Goal: Information Seeking & Learning: Check status

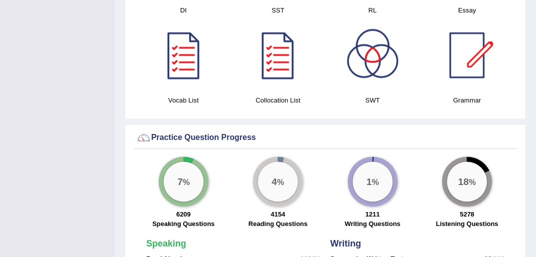
scroll to position [639, 0]
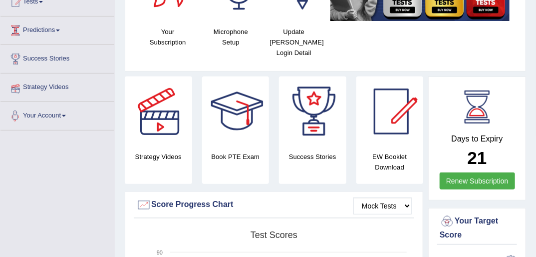
scroll to position [78, 0]
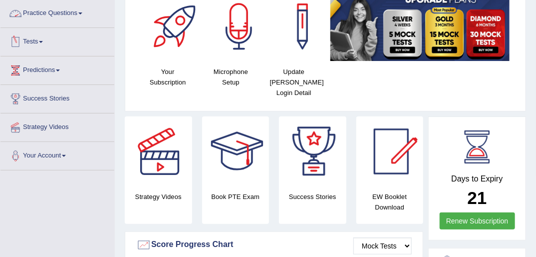
click at [61, 13] on link "Practice Questions" at bounding box center [57, 12] width 114 height 25
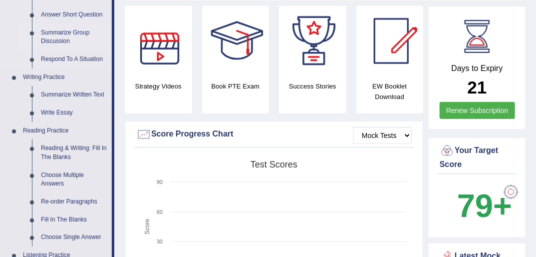
scroll to position [198, 0]
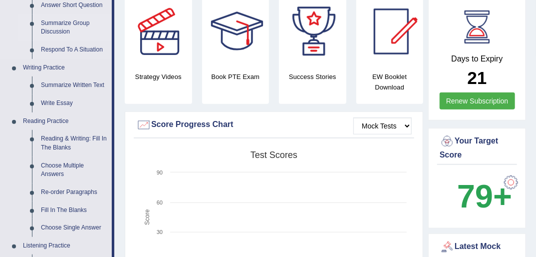
click at [60, 20] on link "Summarize Group Discussion" at bounding box center [73, 27] width 75 height 26
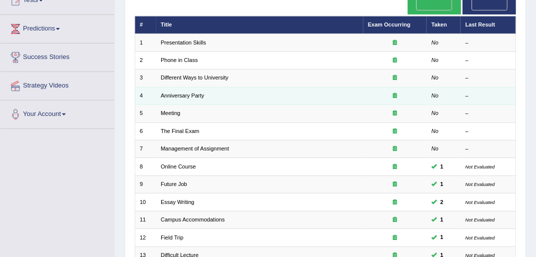
scroll to position [80, 0]
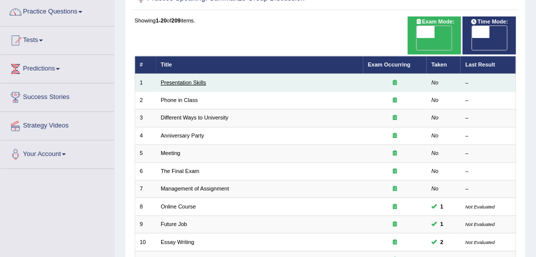
click at [189, 79] on link "Presentation Skills" at bounding box center [183, 82] width 45 height 6
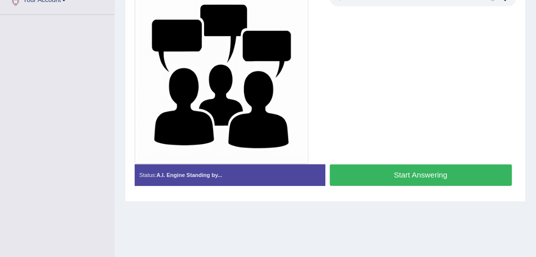
scroll to position [240, 0]
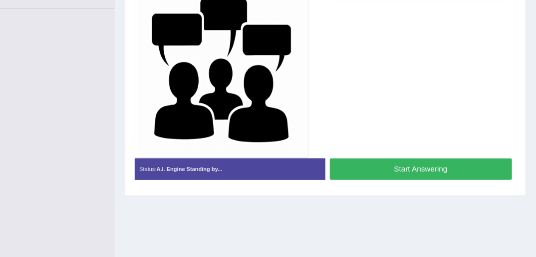
click at [393, 163] on button "Start Answering" at bounding box center [421, 168] width 182 height 21
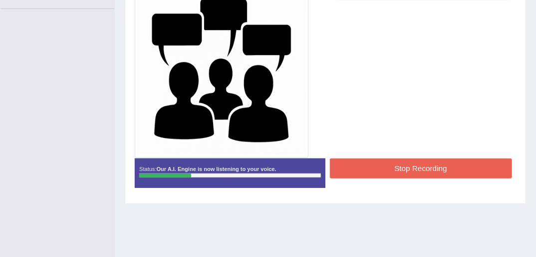
click at [405, 160] on button "Stop Recording" at bounding box center [421, 167] width 182 height 19
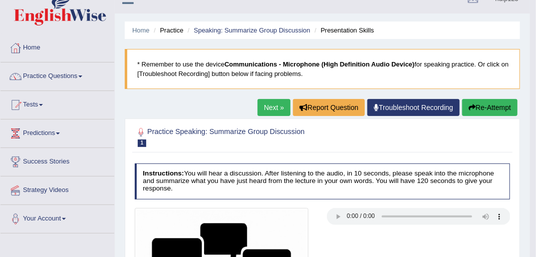
scroll to position [0, 0]
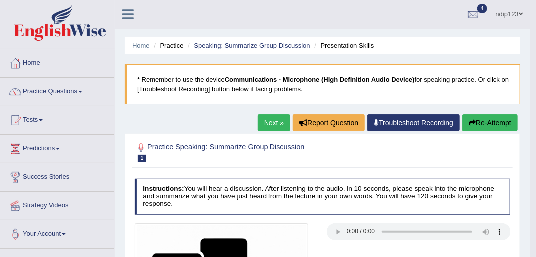
click at [496, 122] on button "Re-Attempt" at bounding box center [489, 122] width 55 height 17
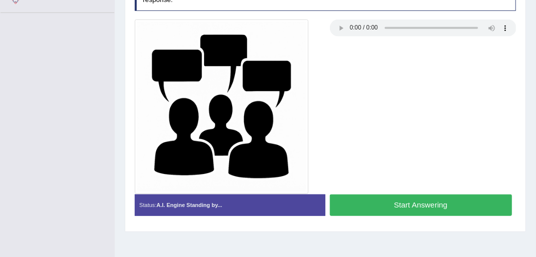
scroll to position [240, 0]
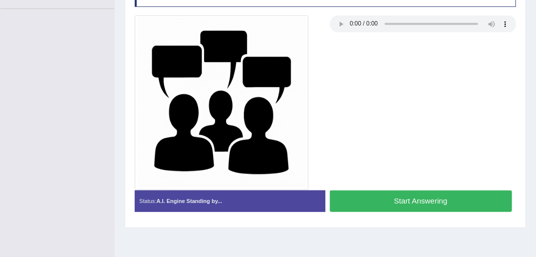
click at [378, 196] on button "Start Answering" at bounding box center [421, 200] width 182 height 21
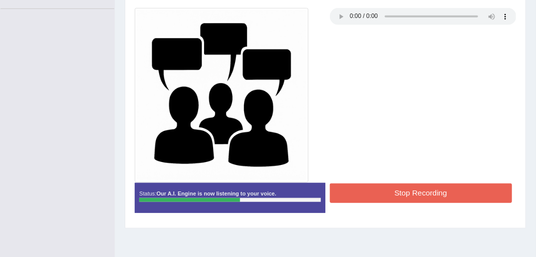
click at [425, 184] on button "Stop Recording" at bounding box center [421, 192] width 182 height 19
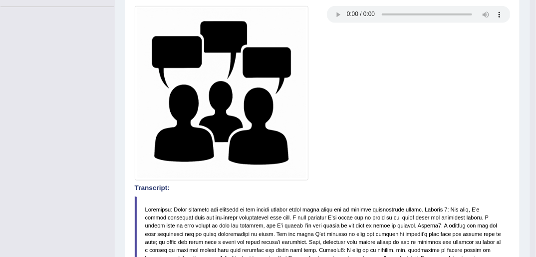
scroll to position [122, 0]
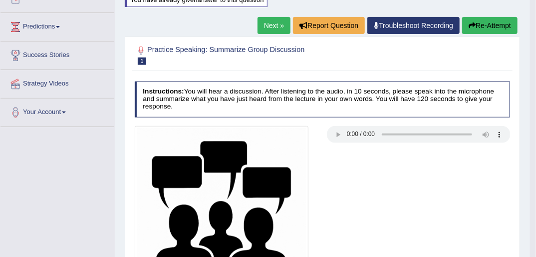
click at [481, 28] on button "Re-Attempt" at bounding box center [489, 25] width 55 height 17
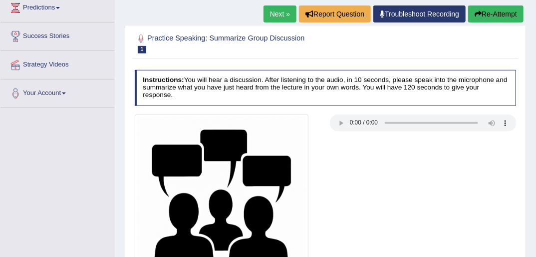
scroll to position [122, 0]
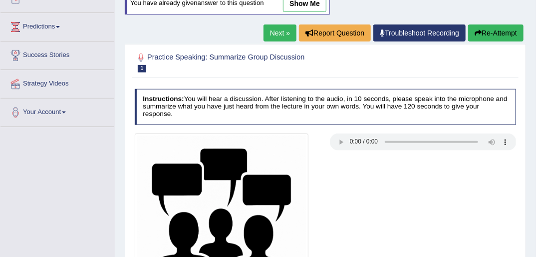
click at [487, 30] on button "Re-Attempt" at bounding box center [495, 32] width 55 height 17
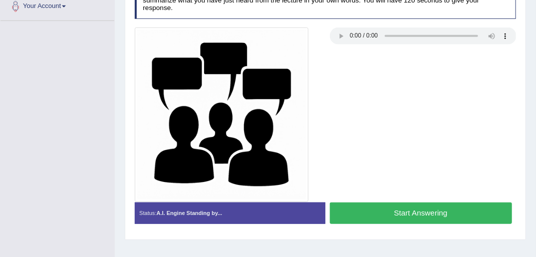
scroll to position [268, 0]
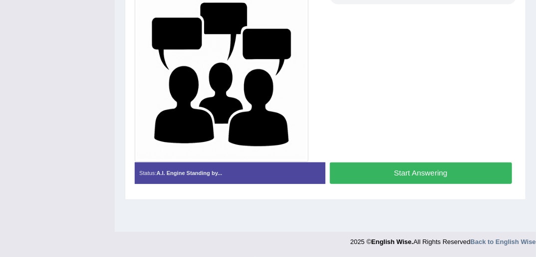
click at [413, 163] on button "Start Answering" at bounding box center [421, 172] width 182 height 21
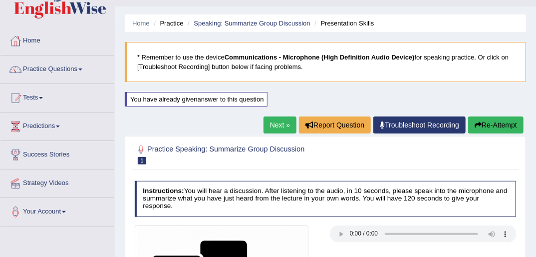
scroll to position [21, 0]
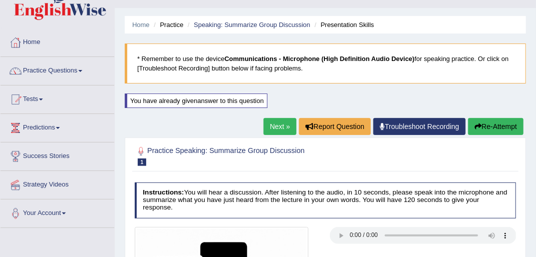
click at [272, 125] on link "Next »" at bounding box center [280, 126] width 33 height 17
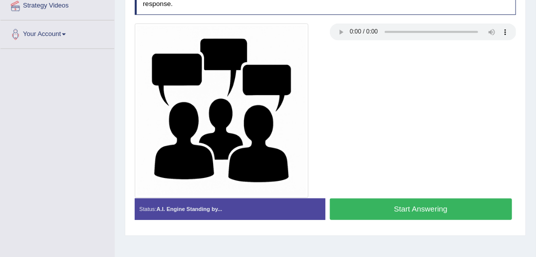
click at [419, 202] on button "Start Answering" at bounding box center [421, 208] width 182 height 21
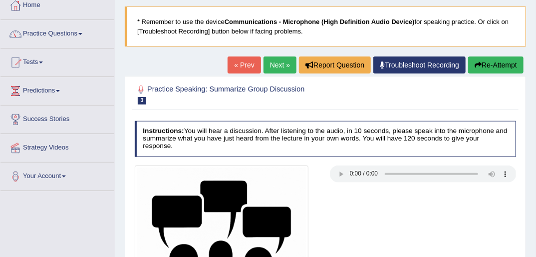
scroll to position [40, 0]
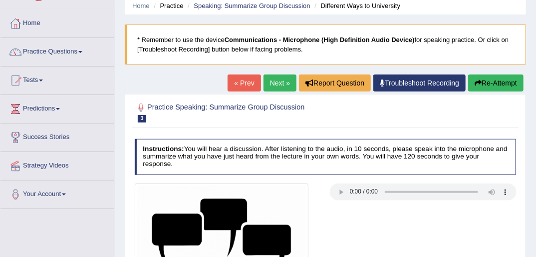
click at [246, 81] on link "« Prev" at bounding box center [244, 82] width 33 height 17
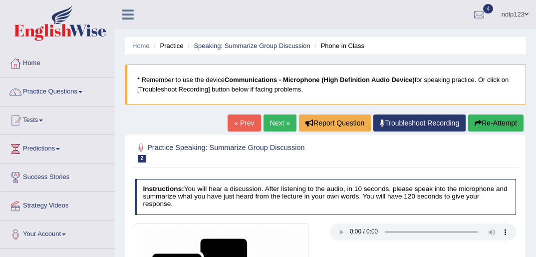
click at [278, 121] on link "Next »" at bounding box center [280, 122] width 33 height 17
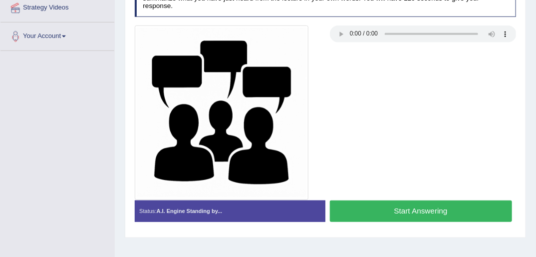
scroll to position [200, 0]
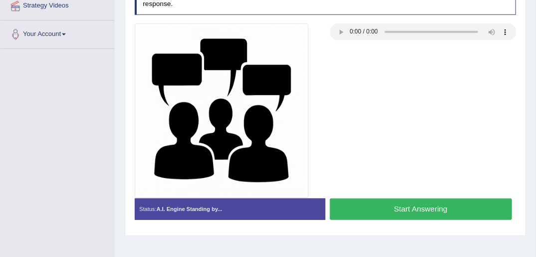
click at [405, 199] on button "Start Answering" at bounding box center [421, 208] width 182 height 21
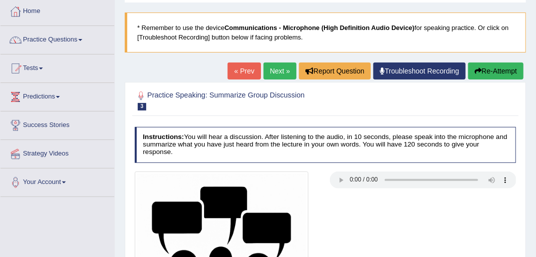
scroll to position [40, 0]
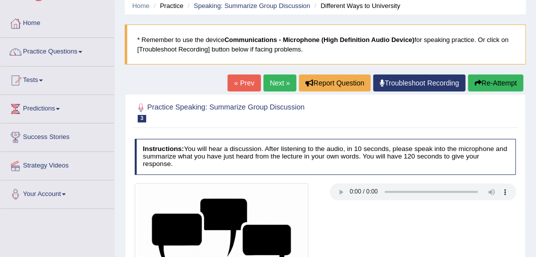
click at [238, 84] on link "« Prev" at bounding box center [244, 82] width 33 height 17
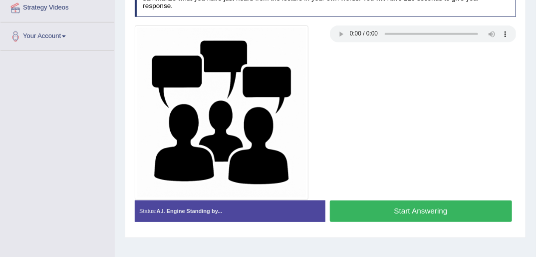
scroll to position [240, 0]
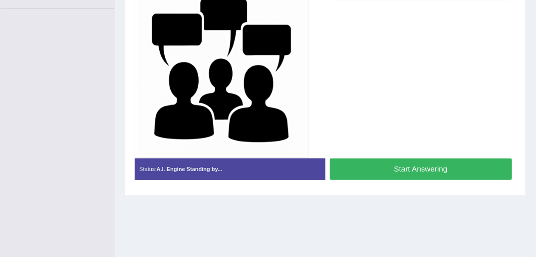
click at [389, 162] on button "Start Answering" at bounding box center [421, 168] width 182 height 21
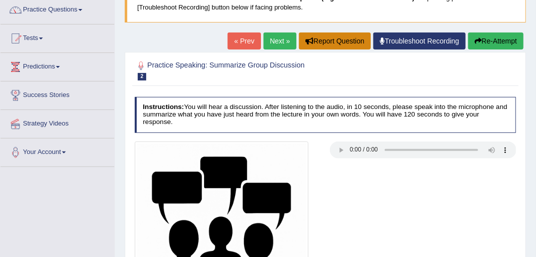
scroll to position [80, 0]
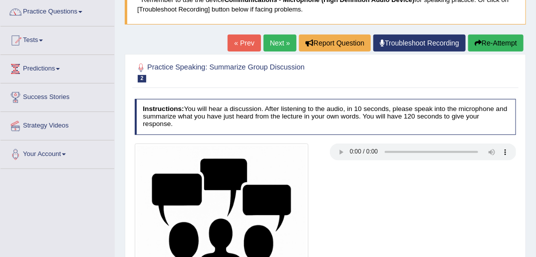
click at [250, 38] on link "« Prev" at bounding box center [244, 42] width 33 height 17
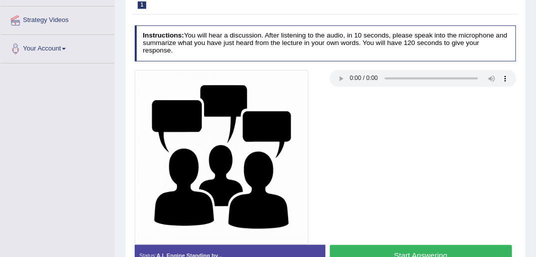
scroll to position [268, 0]
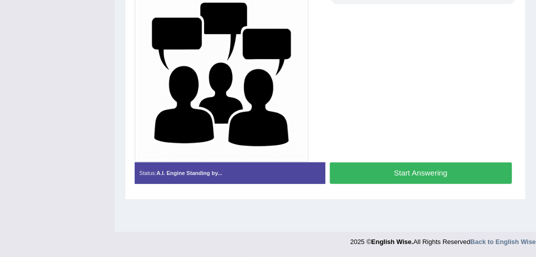
click at [413, 164] on button "Start Answering" at bounding box center [421, 172] width 182 height 21
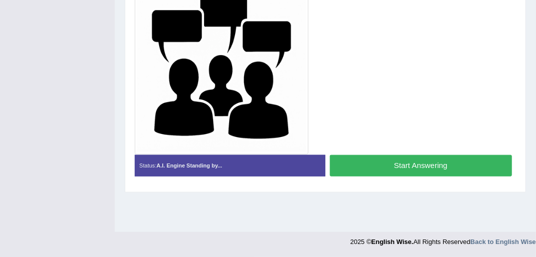
scroll to position [261, 0]
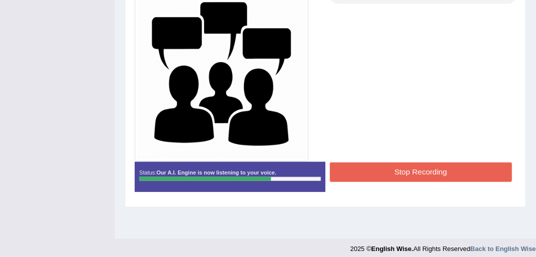
click at [454, 168] on button "Stop Recording" at bounding box center [421, 171] width 182 height 19
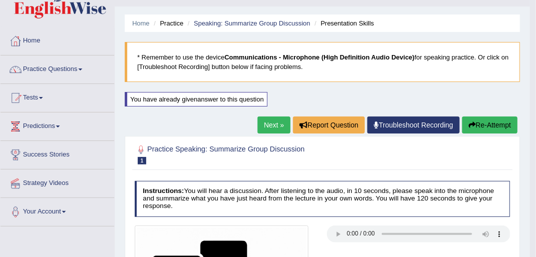
scroll to position [21, 0]
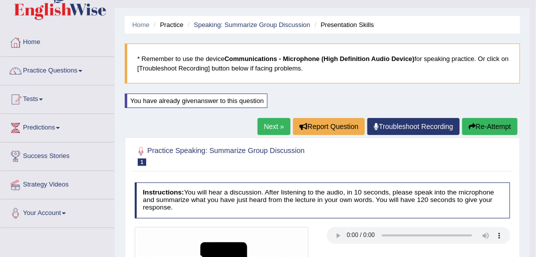
click at [267, 128] on link "Next »" at bounding box center [274, 126] width 33 height 17
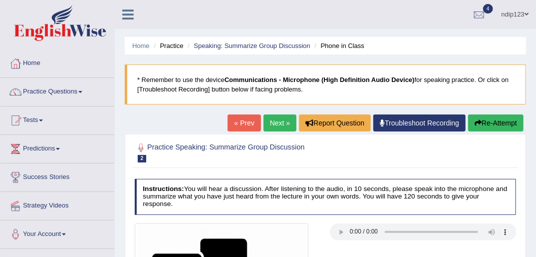
click at [412, 233] on div at bounding box center [423, 232] width 187 height 19
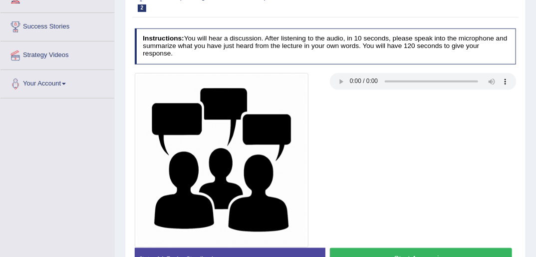
scroll to position [200, 0]
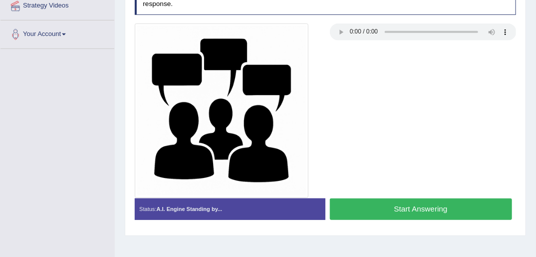
click at [400, 200] on button "Start Answering" at bounding box center [421, 208] width 182 height 21
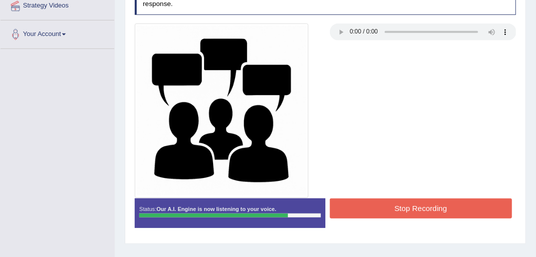
click at [427, 200] on button "Stop Recording" at bounding box center [421, 207] width 182 height 19
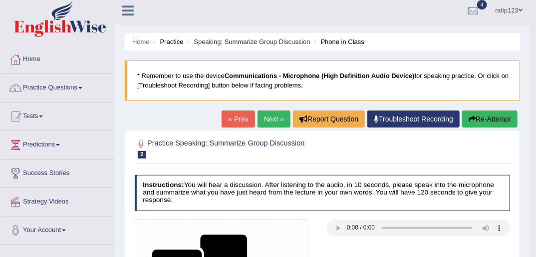
scroll to position [0, 0]
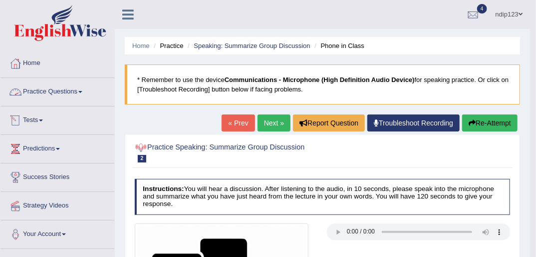
click at [54, 90] on link "Practice Questions" at bounding box center [57, 90] width 114 height 25
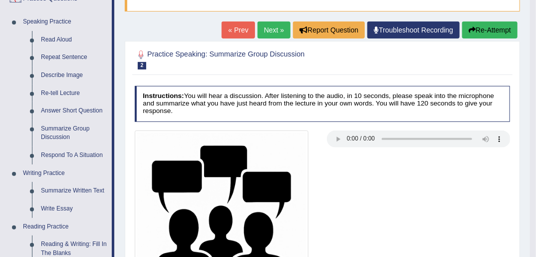
scroll to position [160, 0]
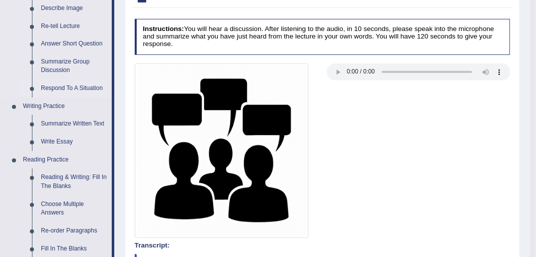
click at [58, 85] on link "Respond To A Situation" at bounding box center [73, 88] width 75 height 18
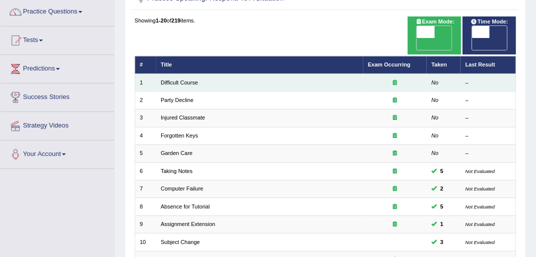
click at [174, 74] on td "Difficult Course" at bounding box center [259, 82] width 207 height 17
click at [184, 79] on link "Difficult Course" at bounding box center [179, 82] width 37 height 6
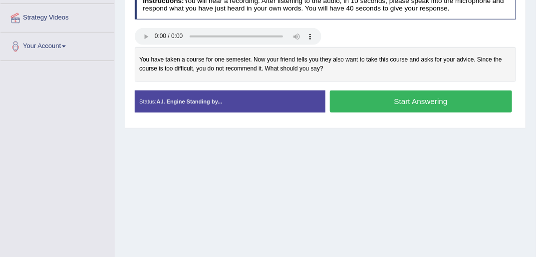
scroll to position [200, 0]
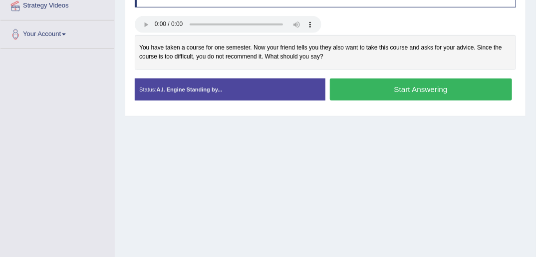
click at [408, 88] on button "Start Answering" at bounding box center [421, 88] width 182 height 21
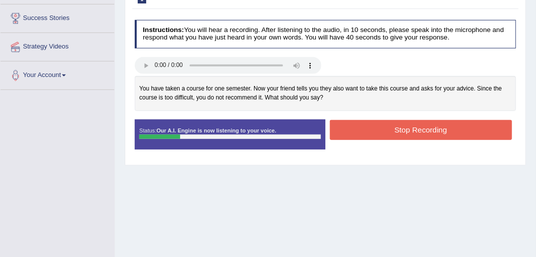
scroll to position [120, 0]
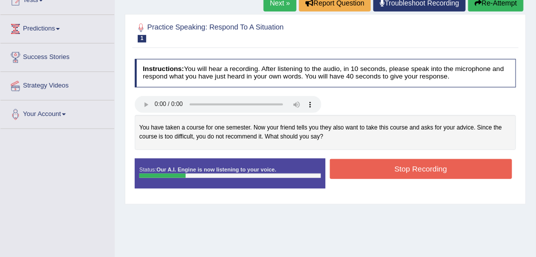
click at [275, 5] on link "Next »" at bounding box center [280, 3] width 33 height 17
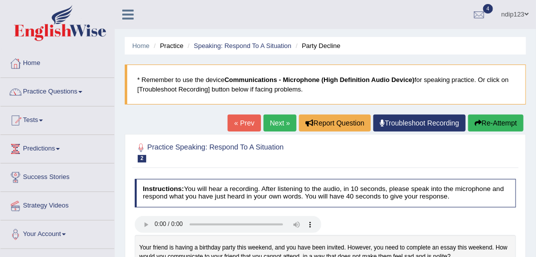
click at [278, 118] on link "Next »" at bounding box center [280, 122] width 33 height 17
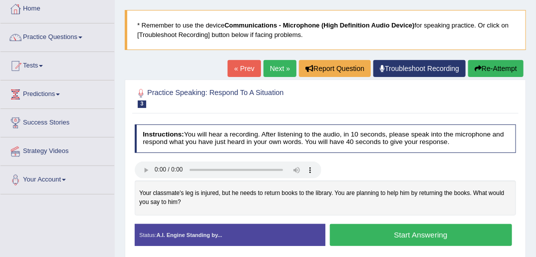
scroll to position [40, 0]
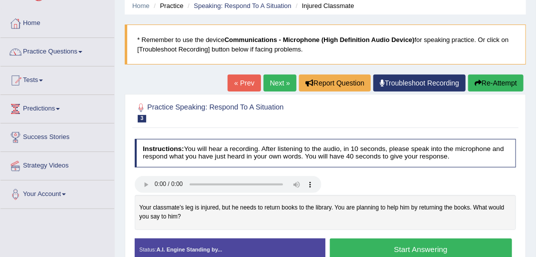
click at [243, 78] on link "« Prev" at bounding box center [244, 82] width 33 height 17
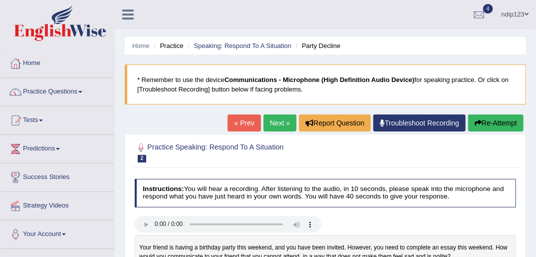
click at [273, 121] on link "Next »" at bounding box center [280, 122] width 33 height 17
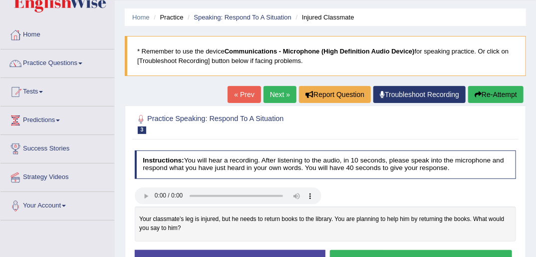
scroll to position [40, 0]
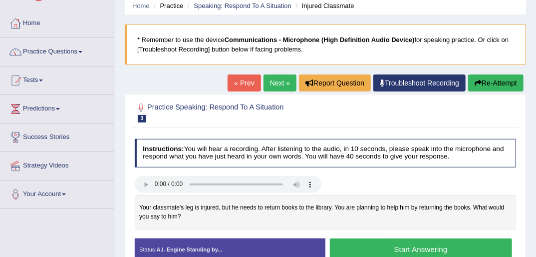
click at [270, 82] on link "Next »" at bounding box center [280, 82] width 33 height 17
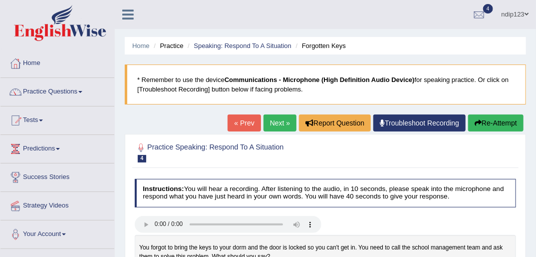
click at [244, 126] on link "« Prev" at bounding box center [244, 122] width 33 height 17
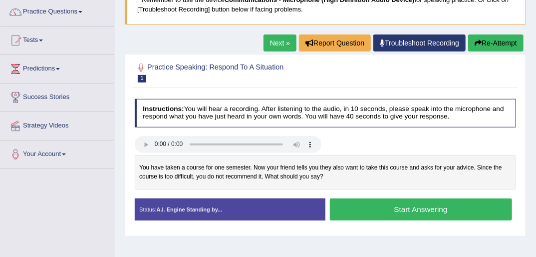
scroll to position [120, 0]
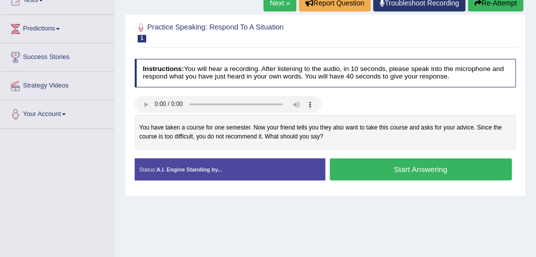
click at [418, 168] on button "Start Answering" at bounding box center [421, 168] width 182 height 21
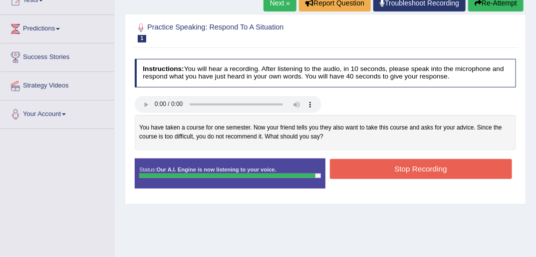
click at [417, 169] on button "Stop Recording" at bounding box center [421, 168] width 182 height 19
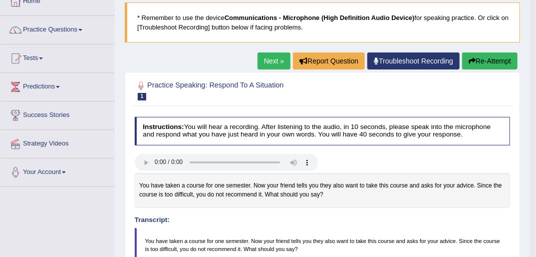
scroll to position [80, 0]
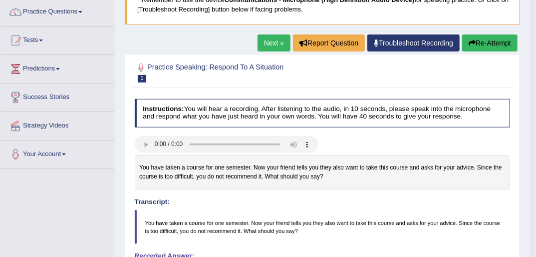
click at [471, 44] on icon "button" at bounding box center [472, 42] width 7 height 7
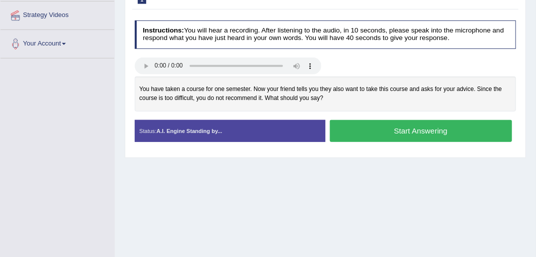
scroll to position [203, 0]
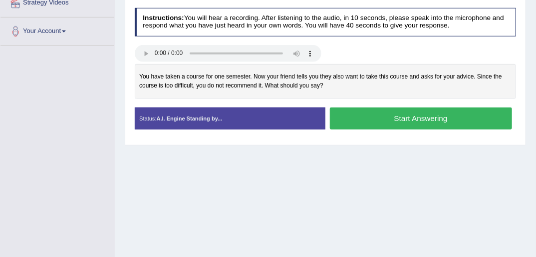
click at [391, 116] on button "Start Answering" at bounding box center [421, 117] width 182 height 21
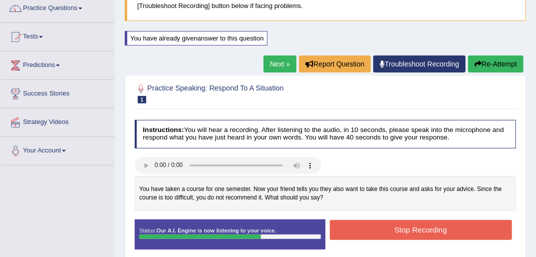
scroll to position [83, 0]
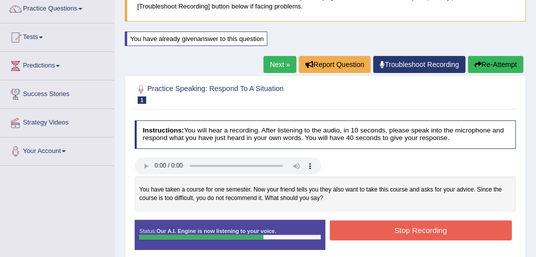
click at [283, 63] on link "Next »" at bounding box center [280, 64] width 33 height 17
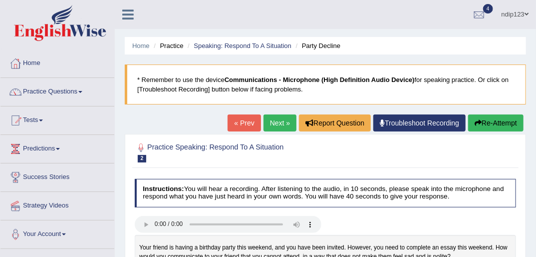
click at [273, 122] on link "Next »" at bounding box center [280, 122] width 33 height 17
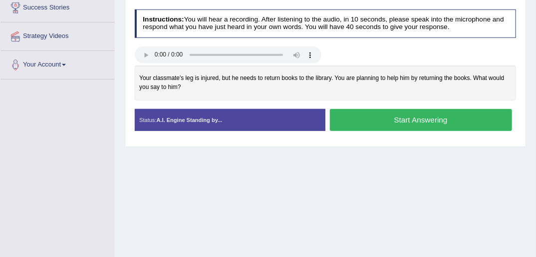
scroll to position [160, 0]
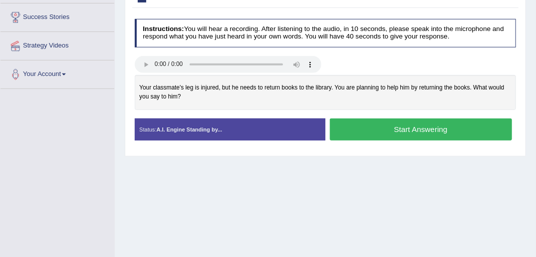
click at [369, 129] on button "Start Answering" at bounding box center [421, 128] width 182 height 21
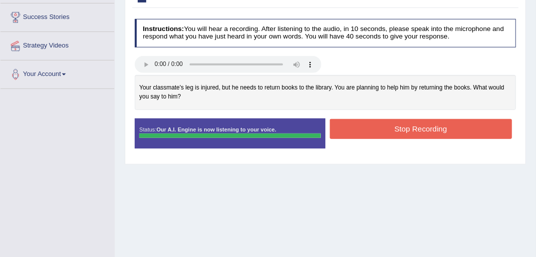
click at [393, 128] on button "Stop Recording" at bounding box center [421, 128] width 182 height 19
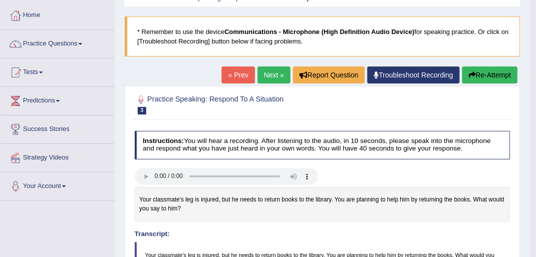
scroll to position [40, 0]
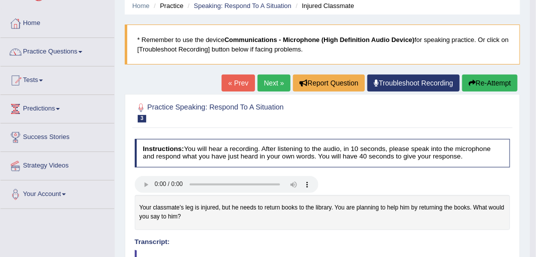
click at [495, 80] on button "Re-Attempt" at bounding box center [489, 82] width 55 height 17
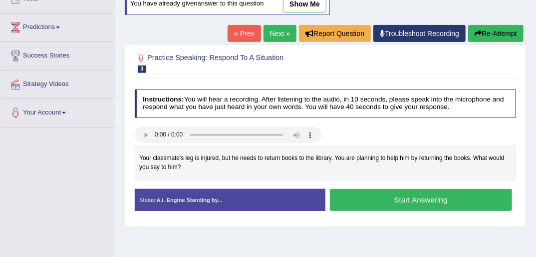
scroll to position [120, 0]
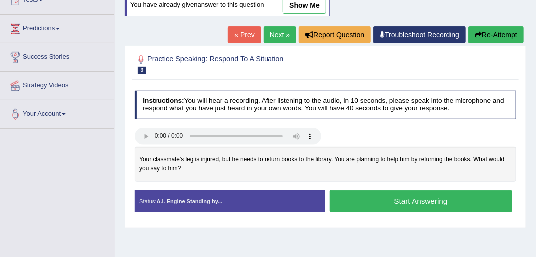
click at [248, 33] on link "« Prev" at bounding box center [244, 34] width 33 height 17
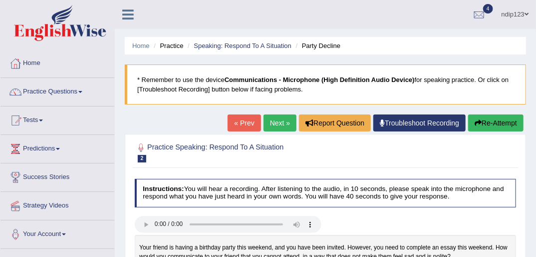
click at [243, 123] on link "« Prev" at bounding box center [244, 122] width 33 height 17
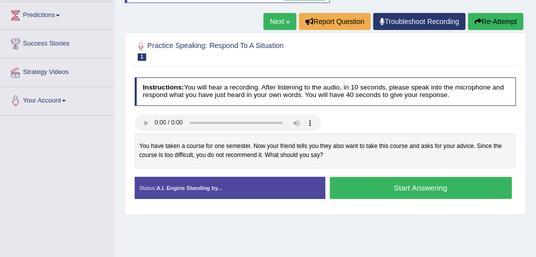
scroll to position [160, 0]
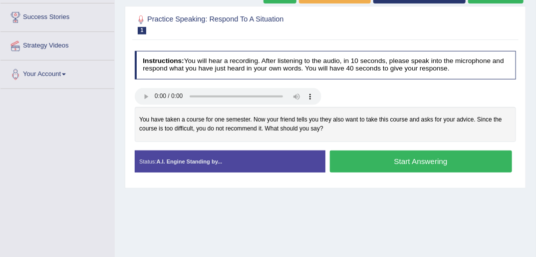
click at [406, 160] on button "Start Answering" at bounding box center [421, 160] width 182 height 21
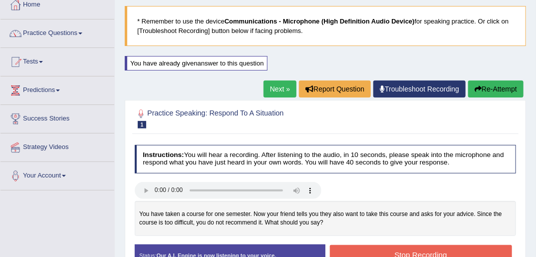
scroll to position [40, 0]
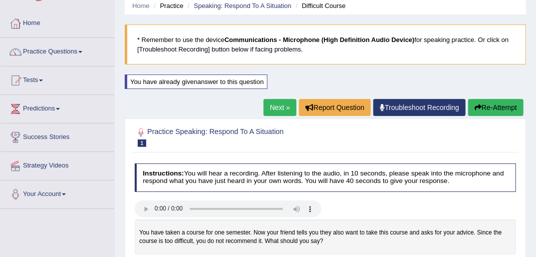
click at [274, 102] on link "Next »" at bounding box center [280, 107] width 33 height 17
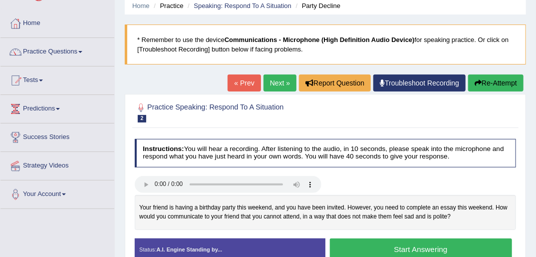
click at [246, 82] on link "« Prev" at bounding box center [244, 82] width 33 height 17
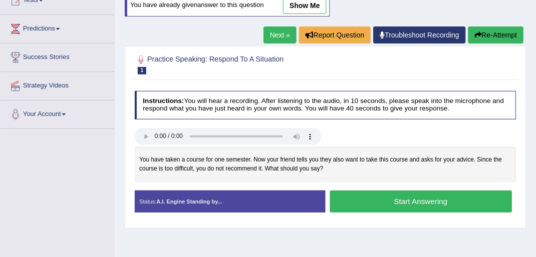
click at [426, 203] on button "Start Answering" at bounding box center [421, 200] width 182 height 21
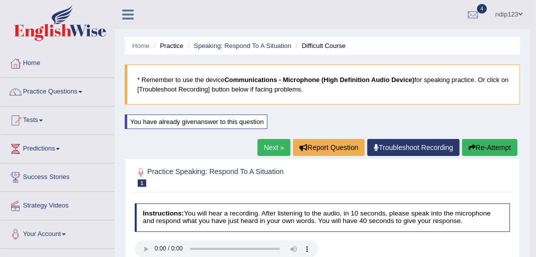
click at [485, 144] on button "Re-Attempt" at bounding box center [489, 147] width 55 height 17
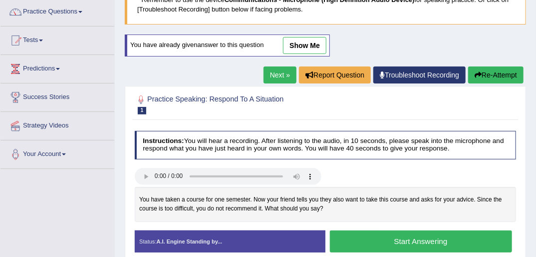
scroll to position [160, 0]
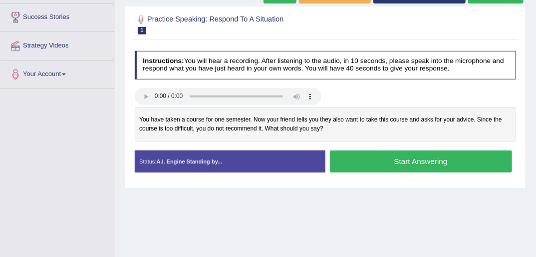
click at [378, 158] on button "Start Answering" at bounding box center [421, 160] width 182 height 21
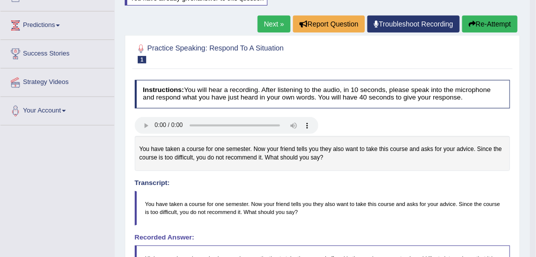
scroll to position [28, 0]
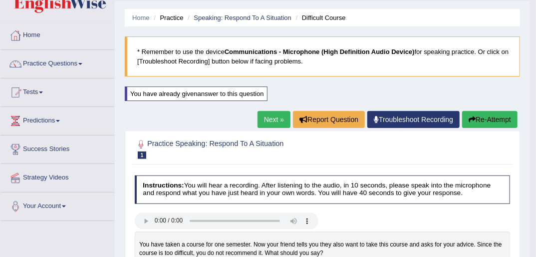
click at [483, 119] on button "Re-Attempt" at bounding box center [489, 119] width 55 height 17
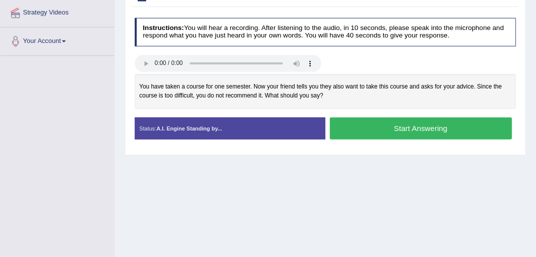
scroll to position [148, 0]
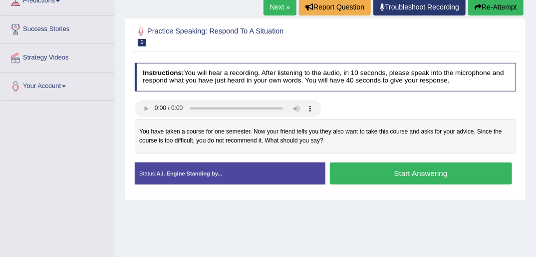
click at [431, 175] on button "Start Answering" at bounding box center [421, 172] width 182 height 21
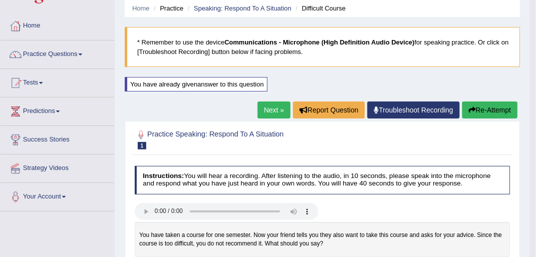
scroll to position [0, 0]
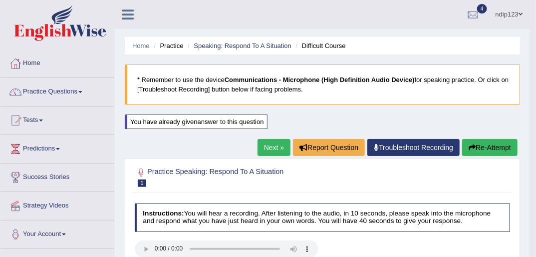
click at [484, 147] on button "Re-Attempt" at bounding box center [489, 147] width 55 height 17
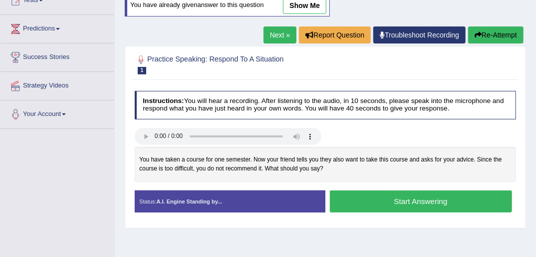
click at [391, 199] on button "Start Answering" at bounding box center [421, 200] width 182 height 21
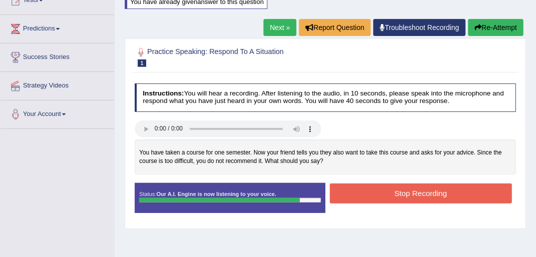
click at [387, 195] on button "Stop Recording" at bounding box center [421, 192] width 182 height 19
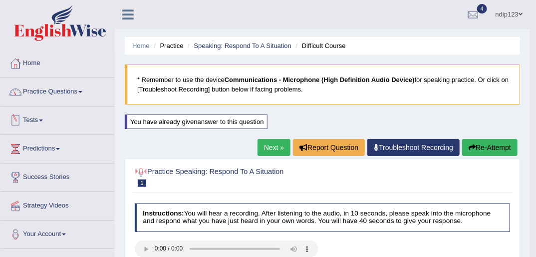
click at [35, 116] on link "Tests" at bounding box center [57, 118] width 114 height 25
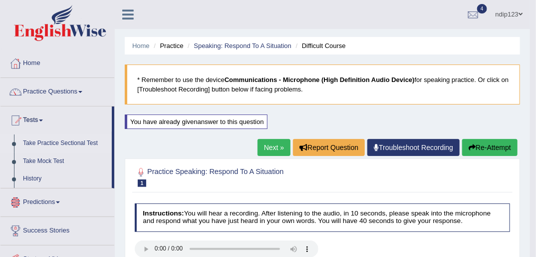
click at [46, 144] on link "Take Practice Sectional Test" at bounding box center [64, 143] width 93 height 18
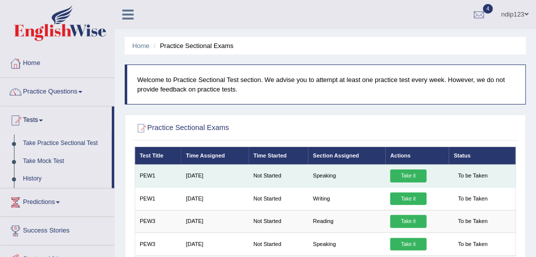
click at [407, 175] on link "Take it" at bounding box center [408, 175] width 36 height 13
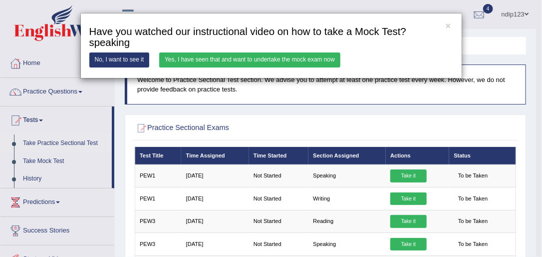
click at [264, 58] on link "Yes, I have seen that and want to undertake the mock exam now" at bounding box center [249, 59] width 181 height 14
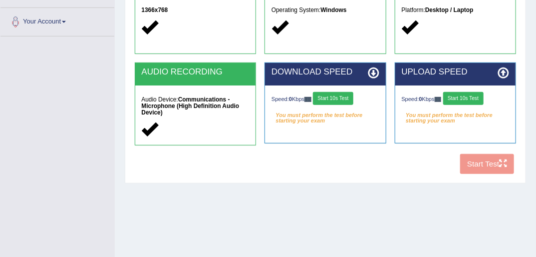
scroll to position [240, 0]
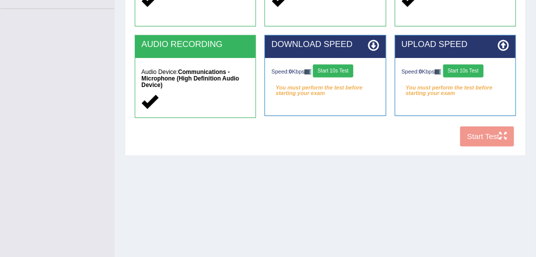
click at [336, 70] on button "Start 10s Test" at bounding box center [333, 70] width 40 height 13
click at [464, 70] on button "Start 10s Test" at bounding box center [463, 70] width 40 height 13
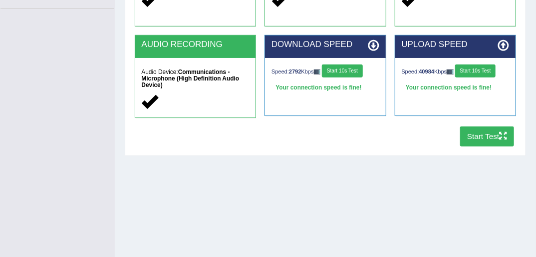
click at [483, 137] on button "Start Test" at bounding box center [487, 135] width 54 height 19
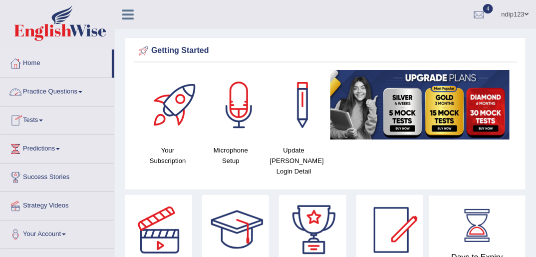
click at [43, 120] on span at bounding box center [41, 120] width 4 height 2
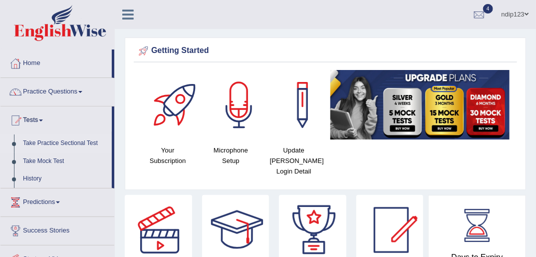
click at [49, 145] on link "Take Practice Sectional Test" at bounding box center [64, 143] width 93 height 18
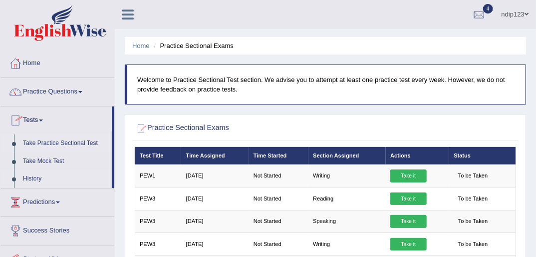
click at [39, 178] on link "History" at bounding box center [64, 179] width 93 height 18
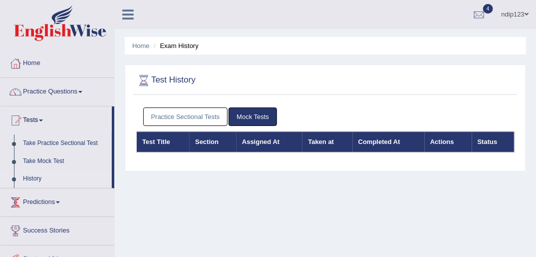
click at [202, 117] on link "Practice Sectional Tests" at bounding box center [185, 116] width 85 height 18
click at [172, 117] on link "Practice Sectional Tests" at bounding box center [185, 116] width 85 height 18
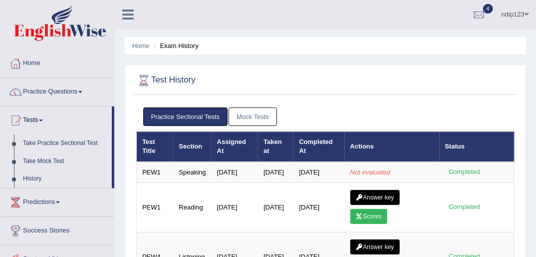
click at [246, 119] on link "Mock Tests" at bounding box center [253, 116] width 48 height 18
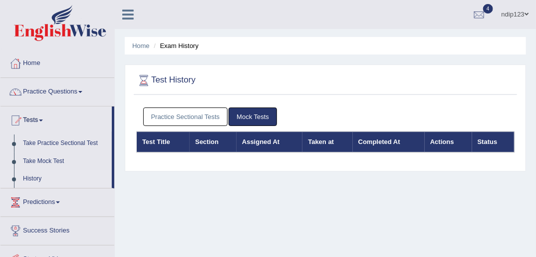
click at [213, 116] on link "Practice Sectional Tests" at bounding box center [185, 116] width 85 height 18
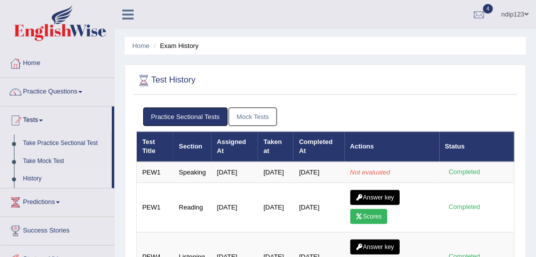
click at [240, 118] on link "Mock Tests" at bounding box center [253, 116] width 48 height 18
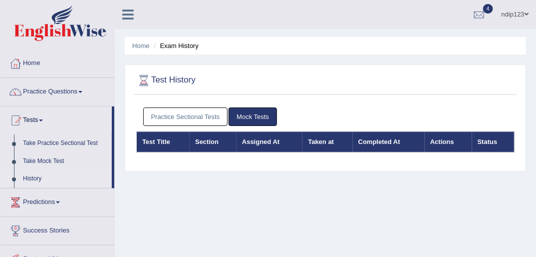
click at [217, 118] on link "Practice Sectional Tests" at bounding box center [185, 116] width 85 height 18
click at [192, 116] on link "Practice Sectional Tests" at bounding box center [185, 116] width 85 height 18
click at [194, 113] on link "Practice Sectional Tests" at bounding box center [185, 116] width 85 height 18
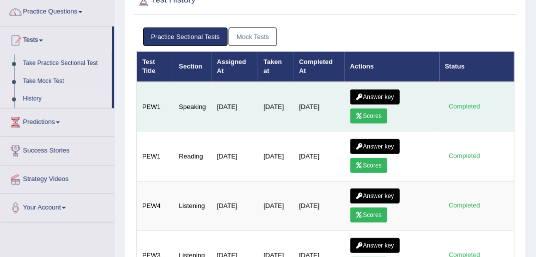
scroll to position [120, 0]
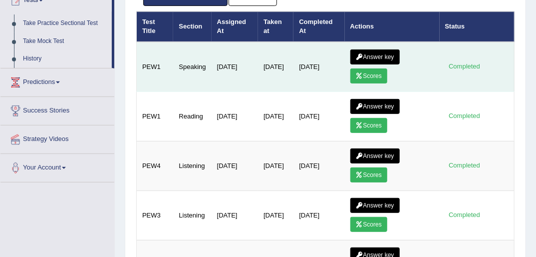
click at [369, 55] on link "Answer key" at bounding box center [374, 56] width 49 height 15
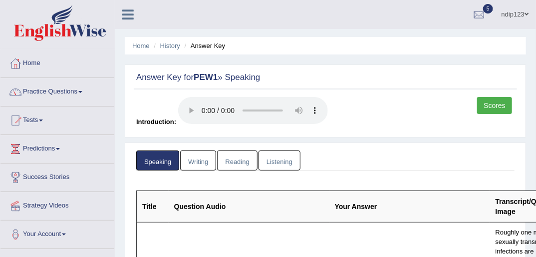
click at [501, 105] on link "Scores" at bounding box center [494, 105] width 35 height 17
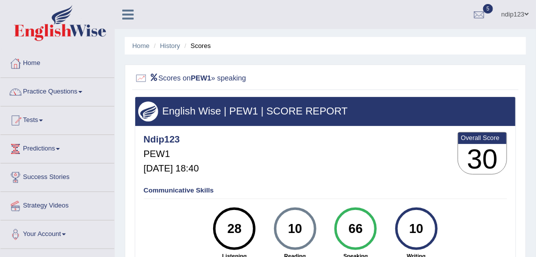
click at [201, 43] on li "Scores" at bounding box center [196, 45] width 29 height 9
click at [172, 44] on link "History" at bounding box center [170, 45] width 20 height 7
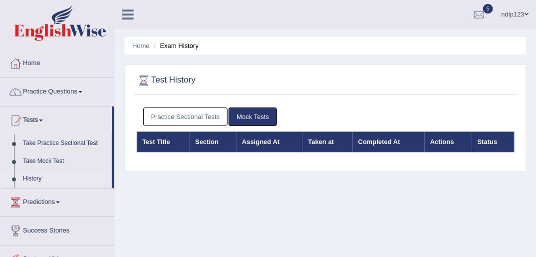
click at [180, 116] on link "Practice Sectional Tests" at bounding box center [185, 116] width 85 height 18
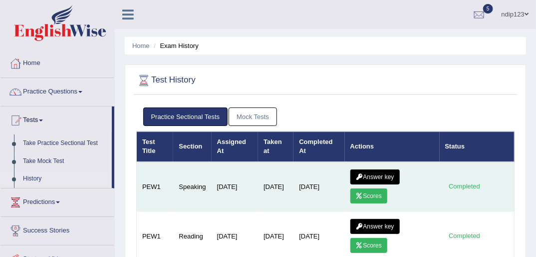
click at [374, 176] on link "Answer key" at bounding box center [374, 176] width 49 height 15
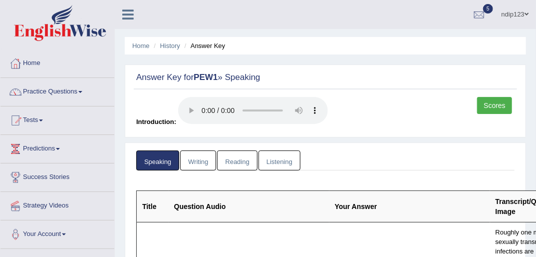
click at [501, 104] on link "Scores" at bounding box center [494, 105] width 35 height 17
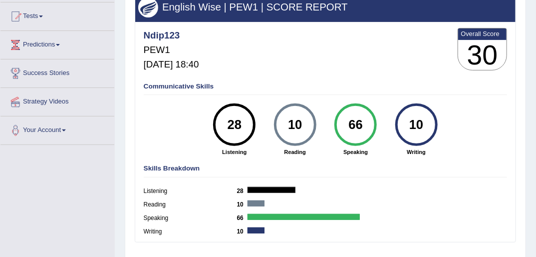
scroll to position [120, 0]
